Goal: Check status: Check status

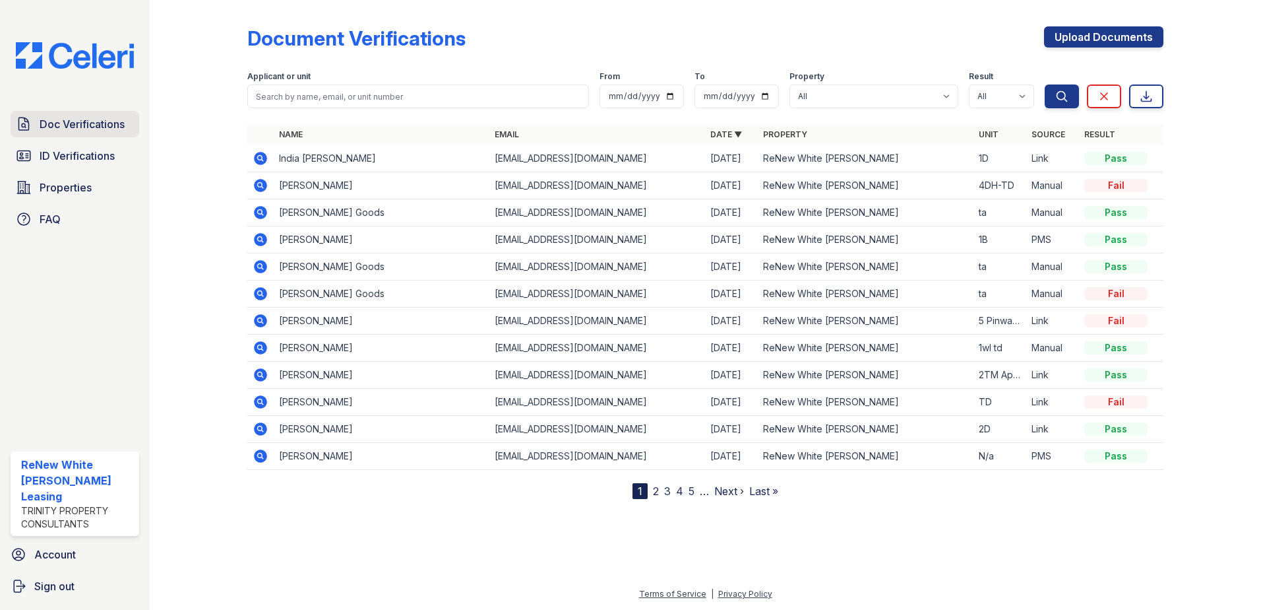
click at [50, 117] on span "Doc Verifications" at bounding box center [82, 124] width 85 height 16
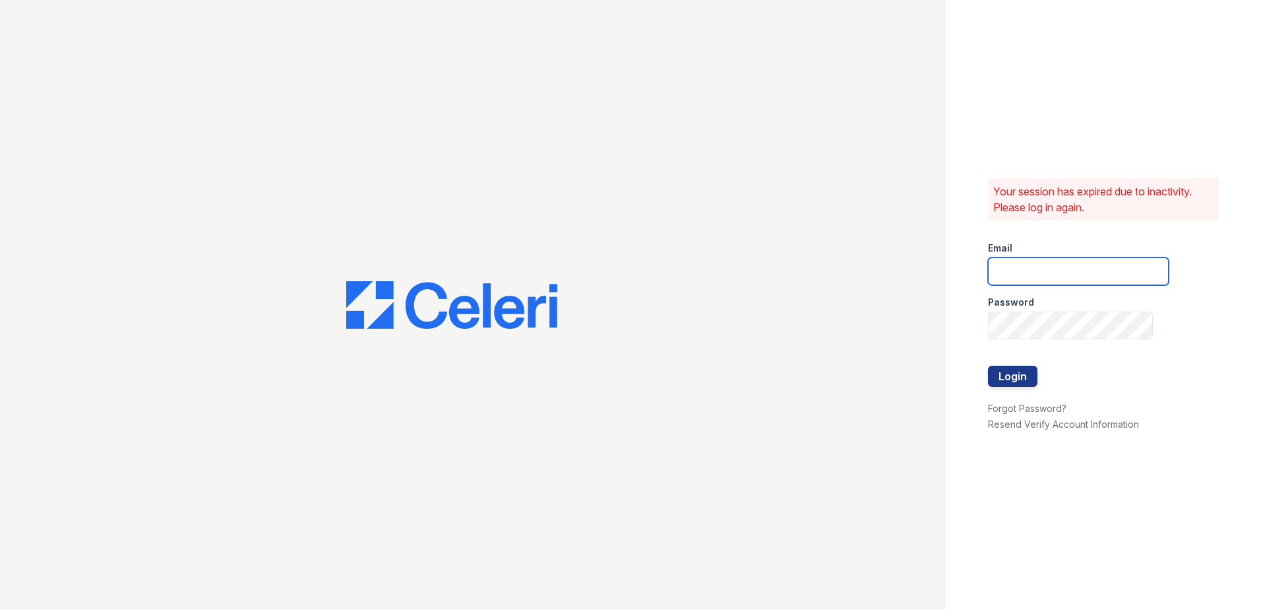
type input "renewwhitemarsh@trinity-pm.com"
click at [1021, 379] on button "Login" at bounding box center [1012, 375] width 49 height 21
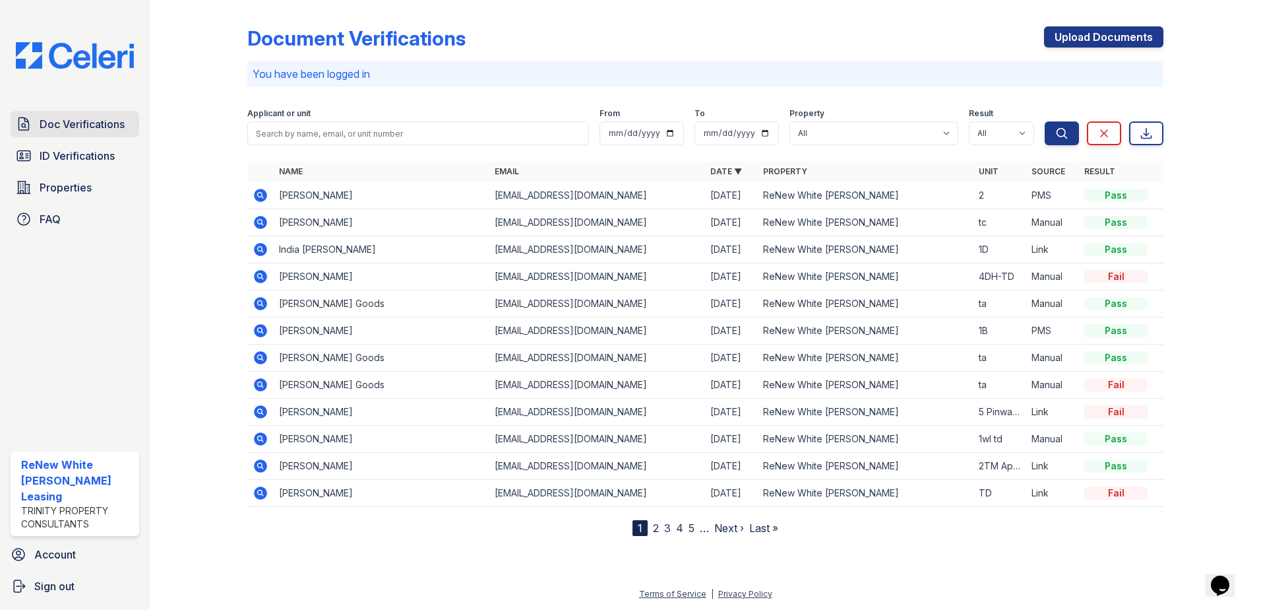
click at [65, 121] on span "Doc Verifications" at bounding box center [82, 124] width 85 height 16
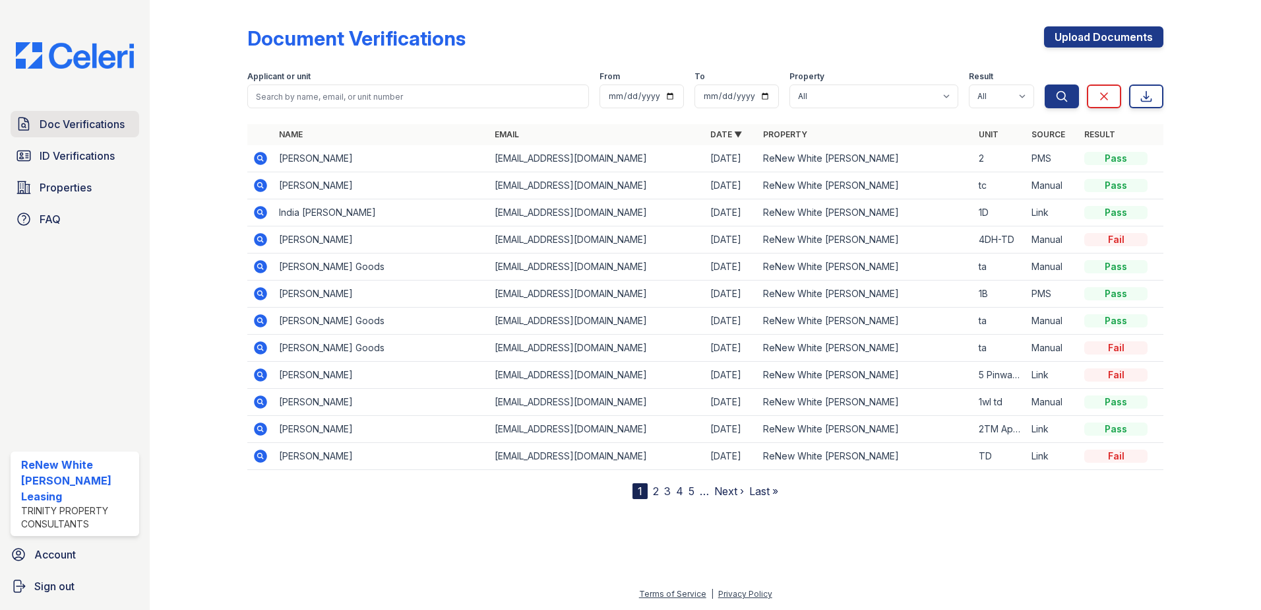
click at [65, 130] on span "Doc Verifications" at bounding box center [82, 124] width 85 height 16
click at [51, 164] on link "ID Verifications" at bounding box center [75, 156] width 129 height 26
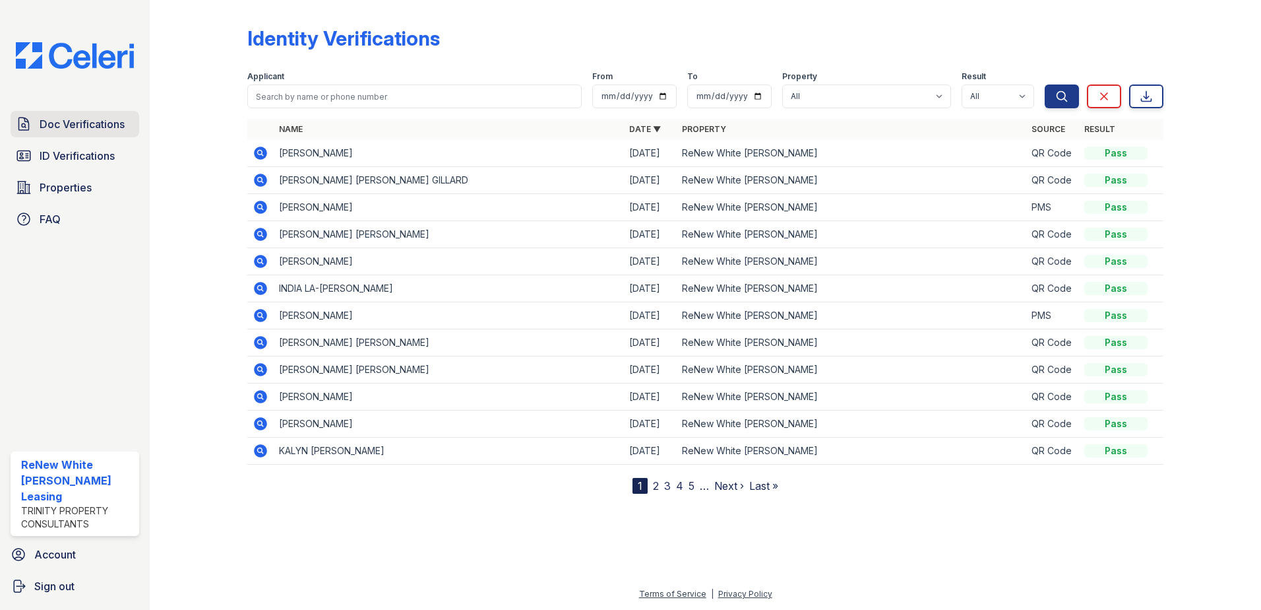
click at [69, 115] on link "Doc Verifications" at bounding box center [75, 124] width 129 height 26
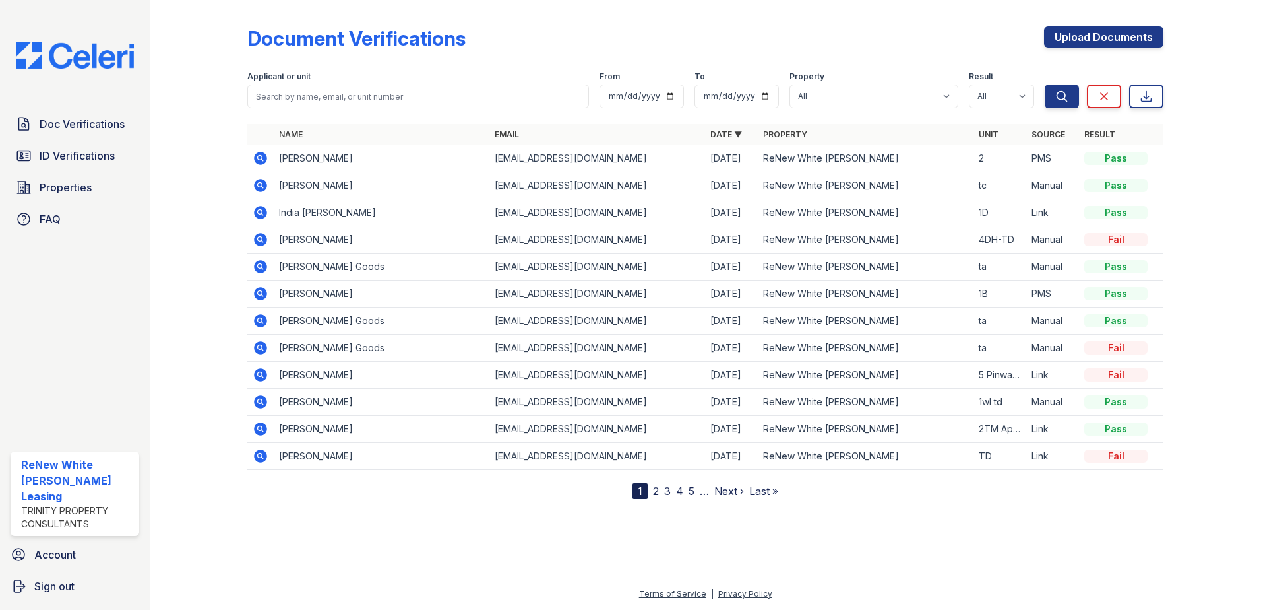
click at [263, 156] on icon at bounding box center [260, 158] width 13 height 13
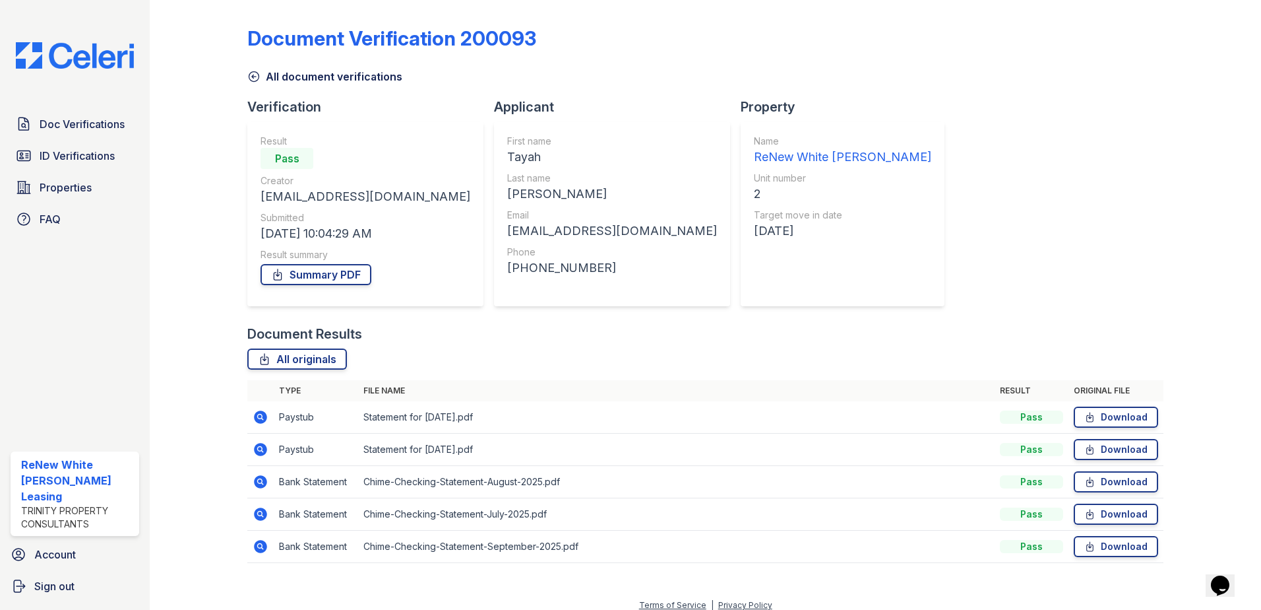
click at [255, 418] on icon at bounding box center [260, 416] width 13 height 13
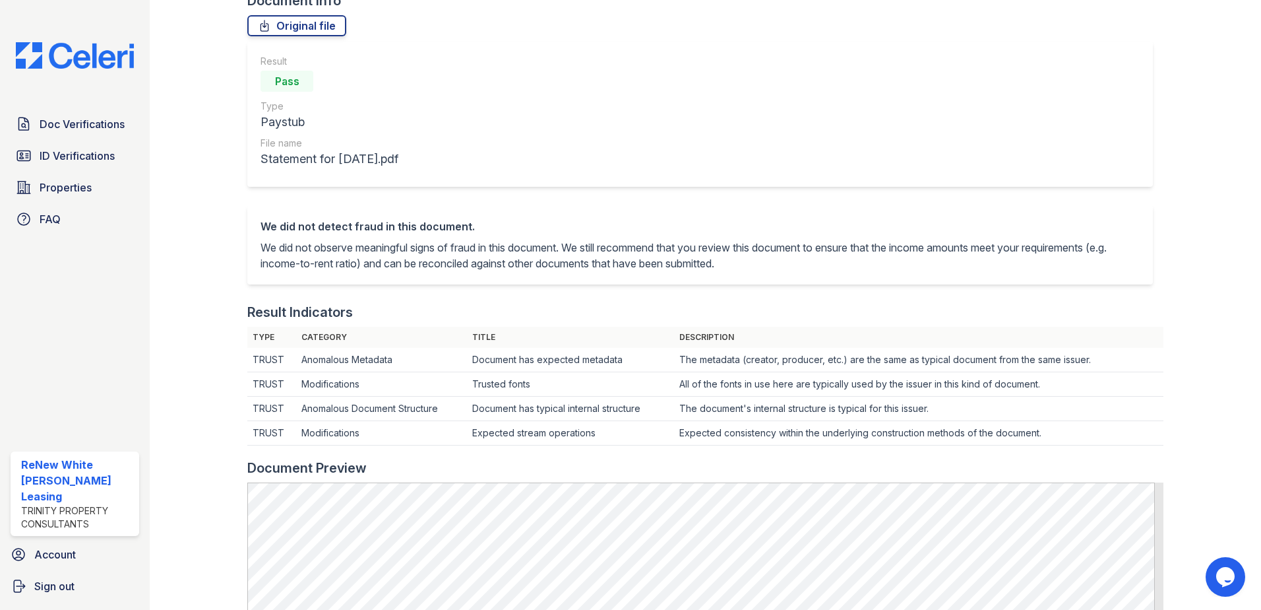
scroll to position [66, 0]
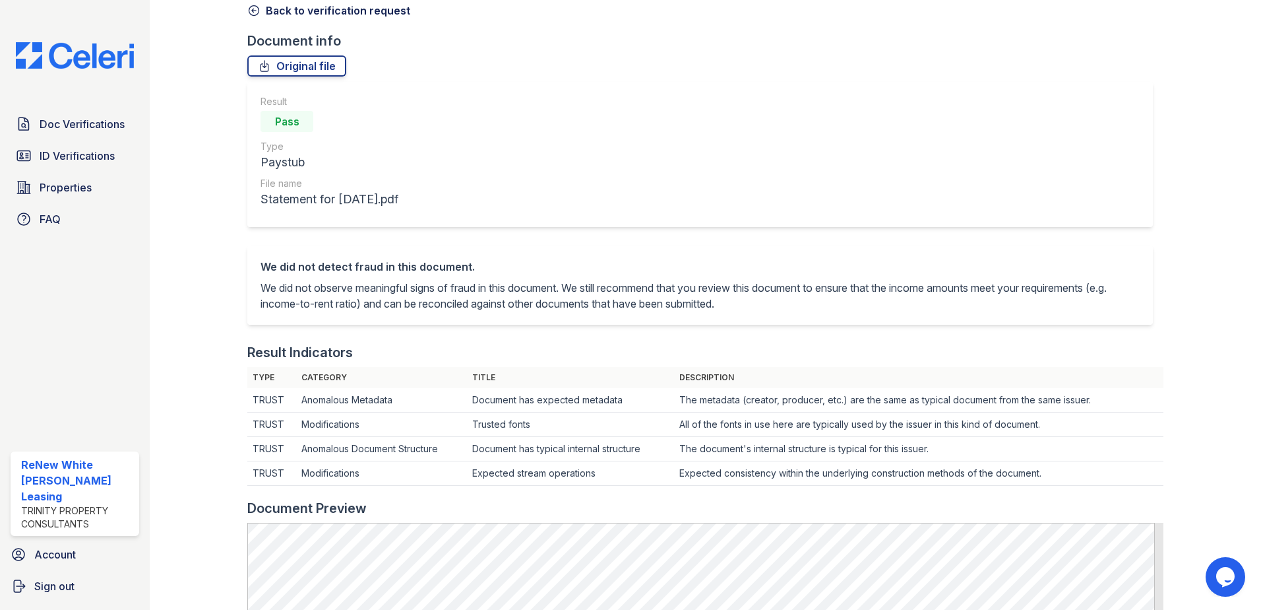
click at [253, 9] on icon at bounding box center [253, 10] width 13 height 13
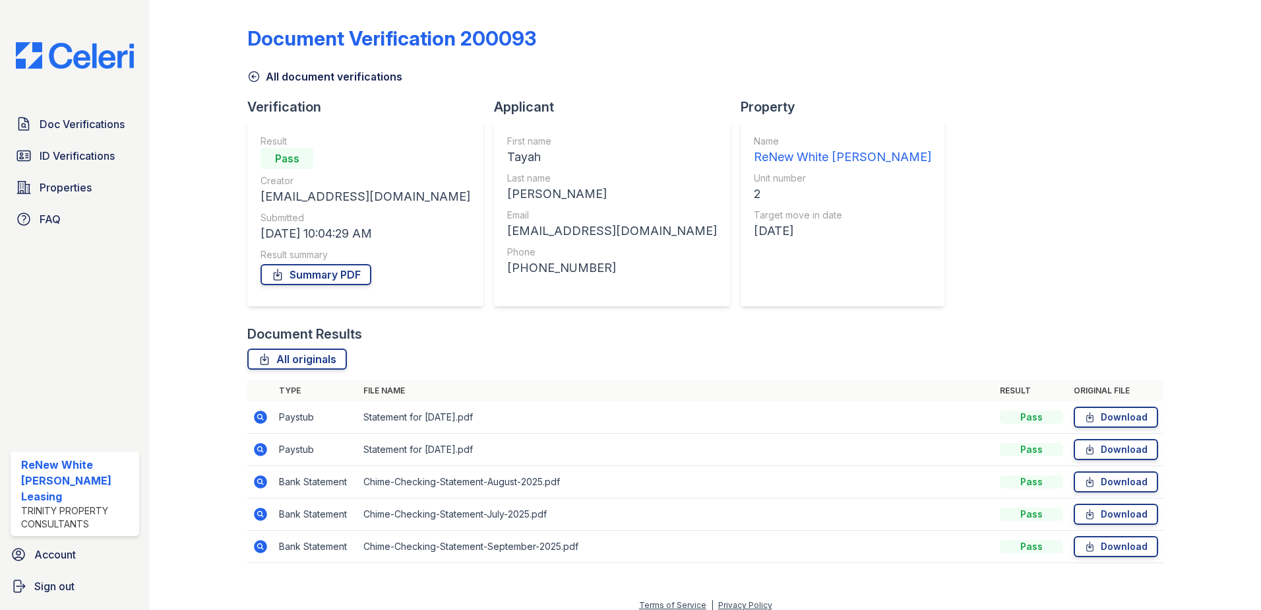
click at [255, 450] on icon at bounding box center [260, 449] width 13 height 13
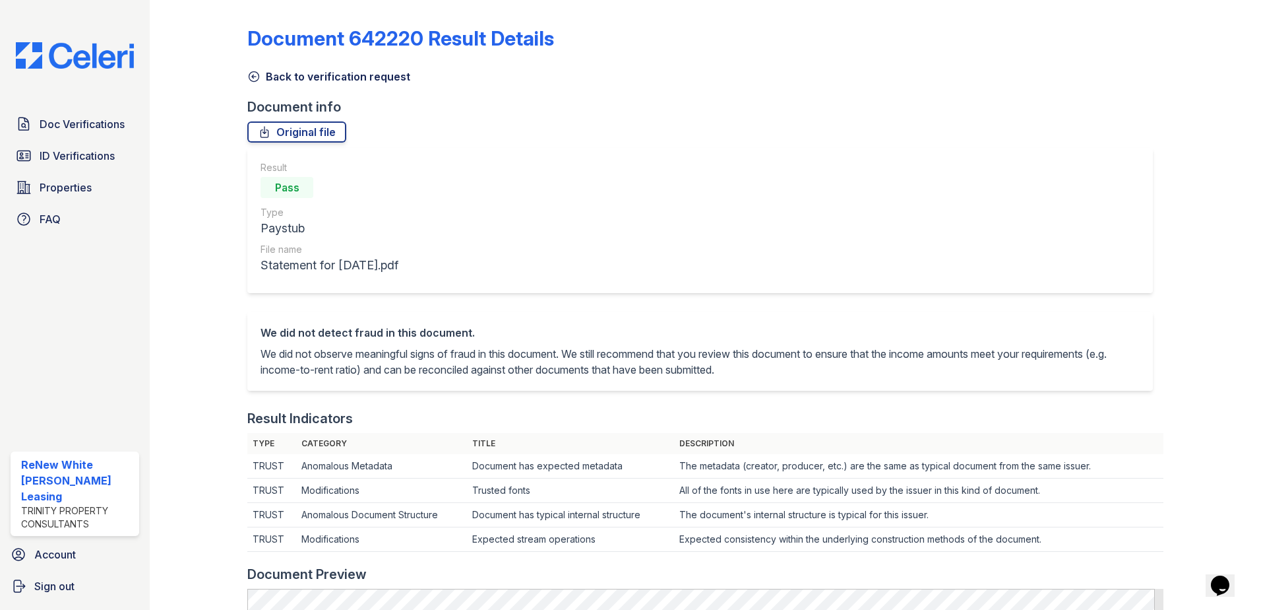
click at [252, 74] on icon at bounding box center [253, 76] width 13 height 13
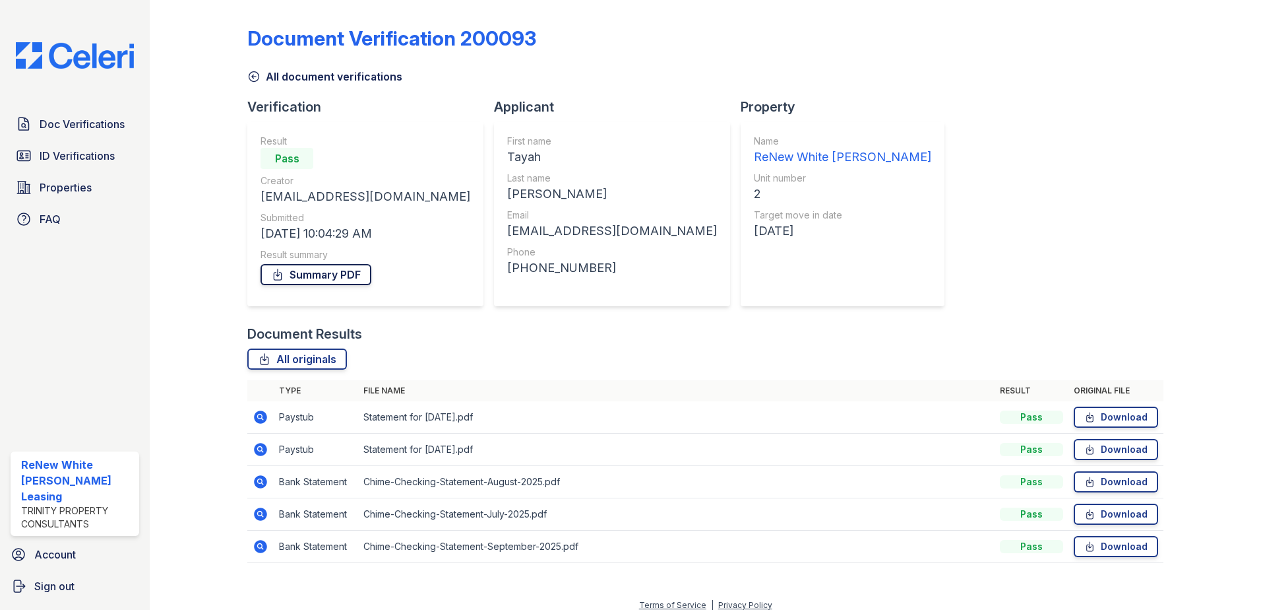
click at [319, 275] on link "Summary PDF" at bounding box center [316, 274] width 111 height 21
